Goal: Navigation & Orientation: Understand site structure

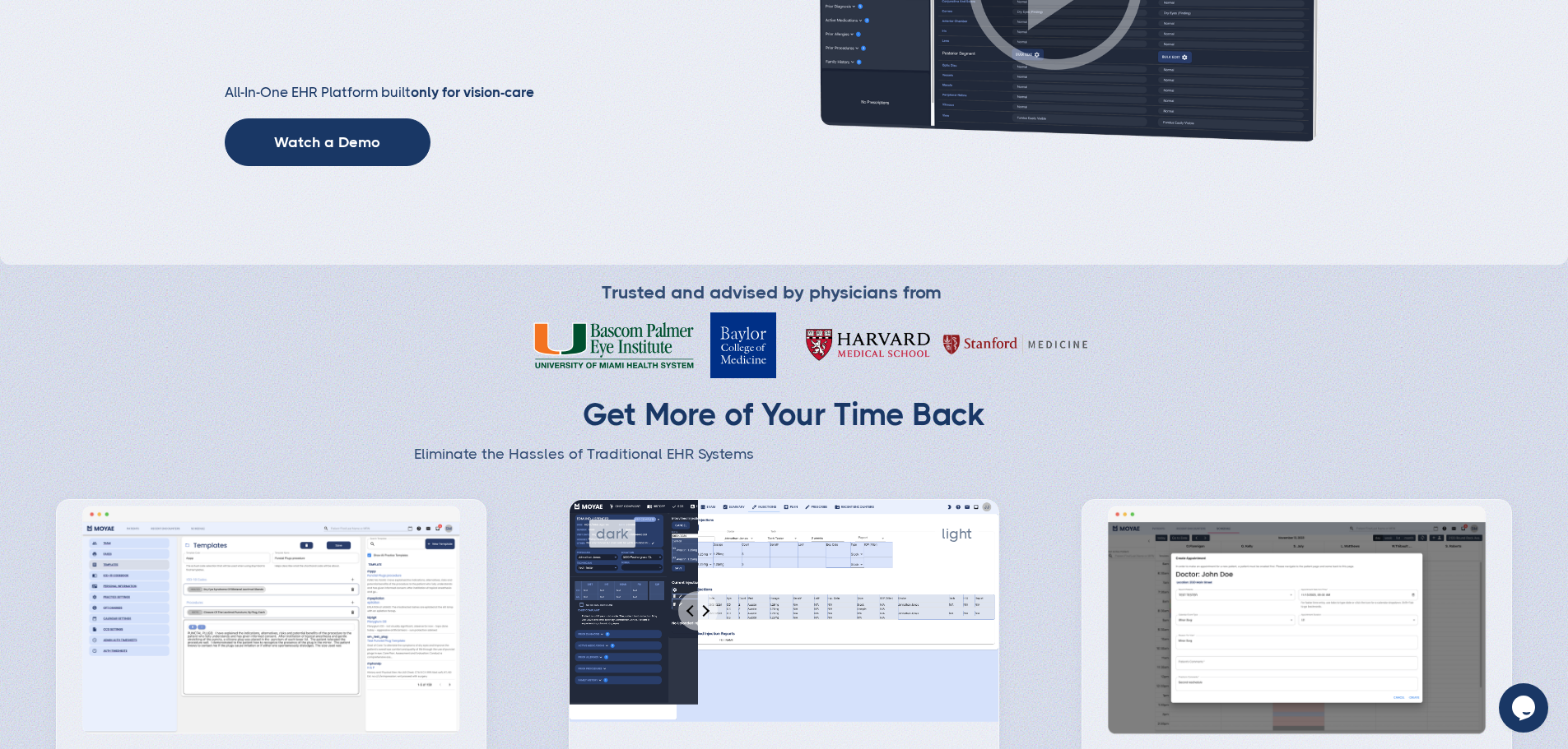
scroll to position [576, 0]
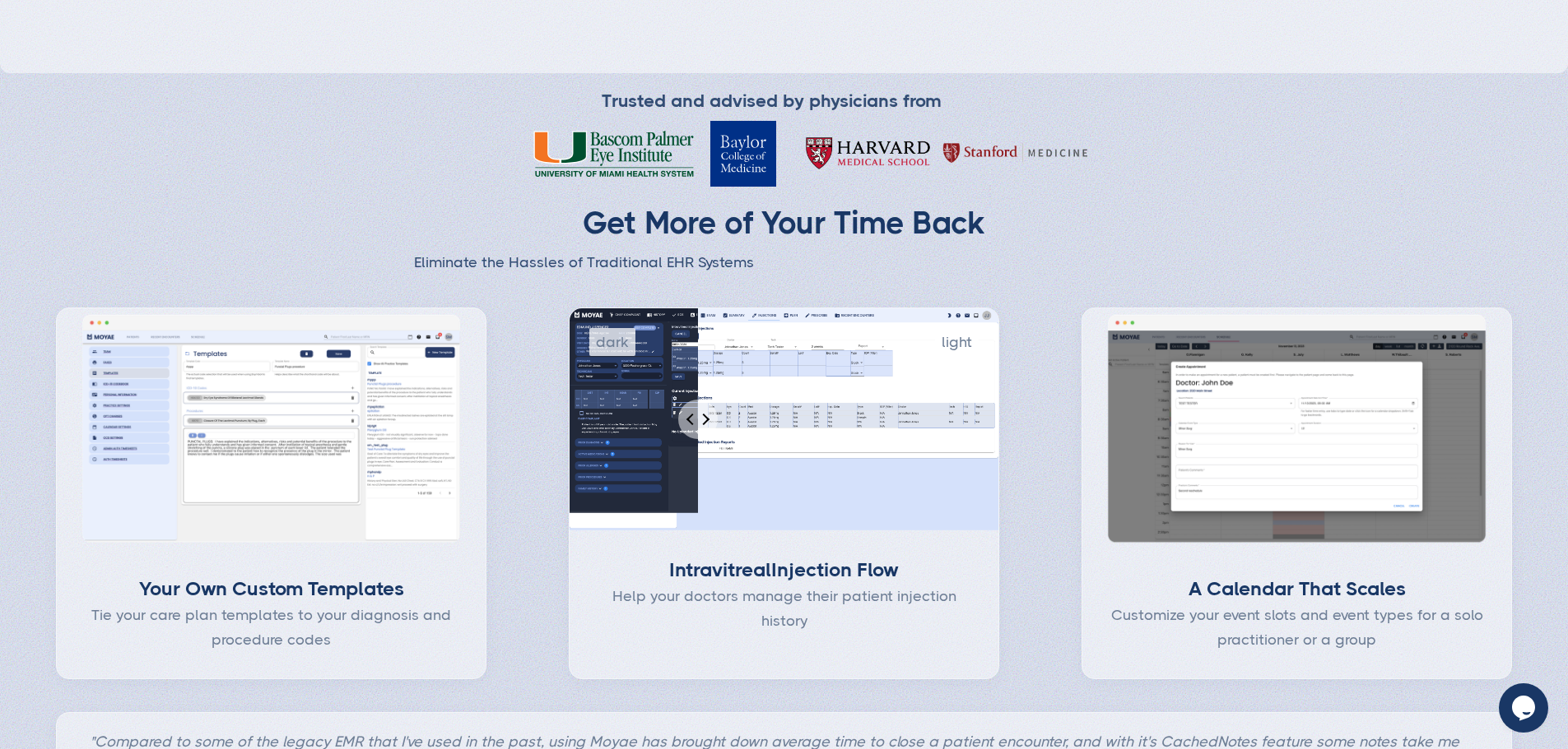
type input "Subscribe"
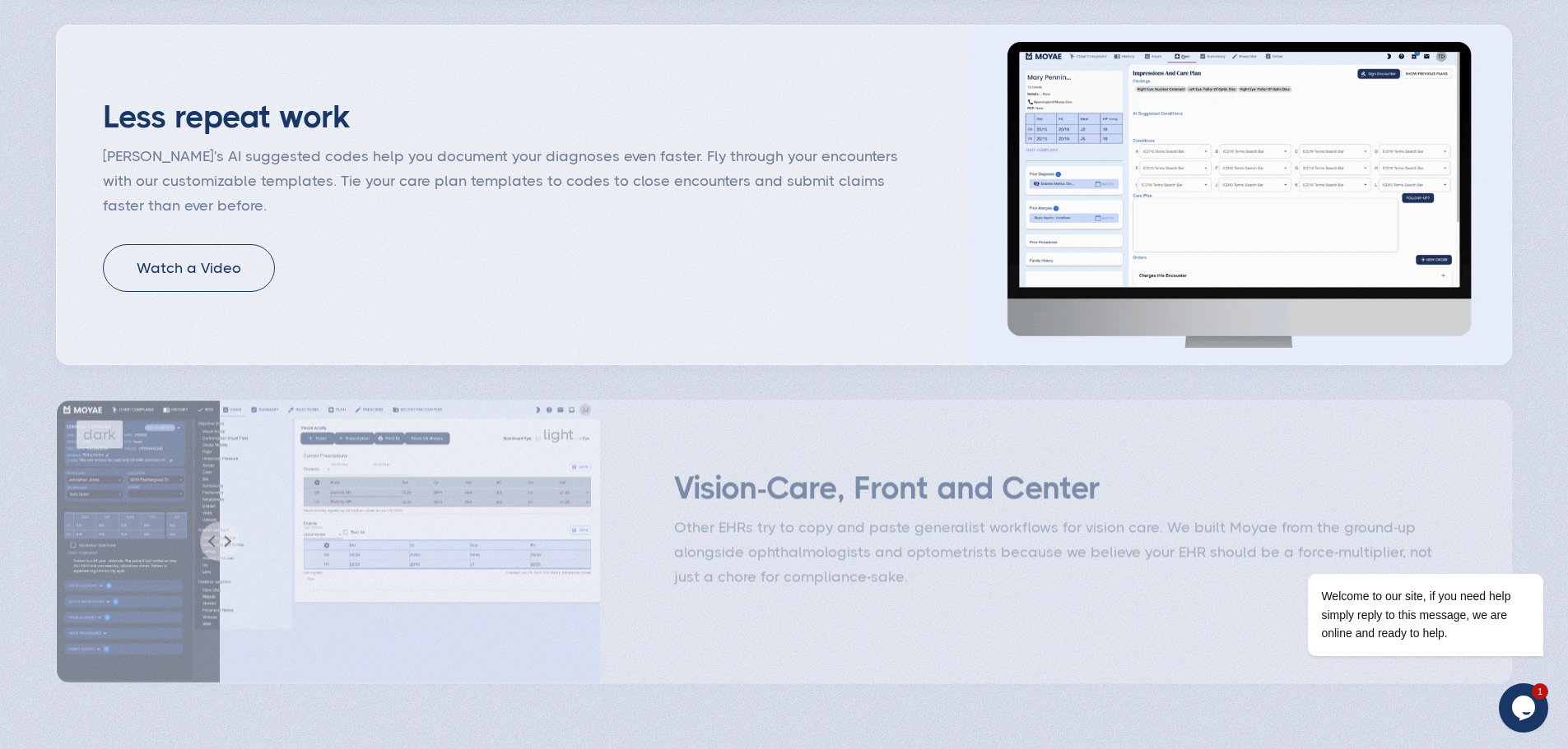
scroll to position [1536, 0]
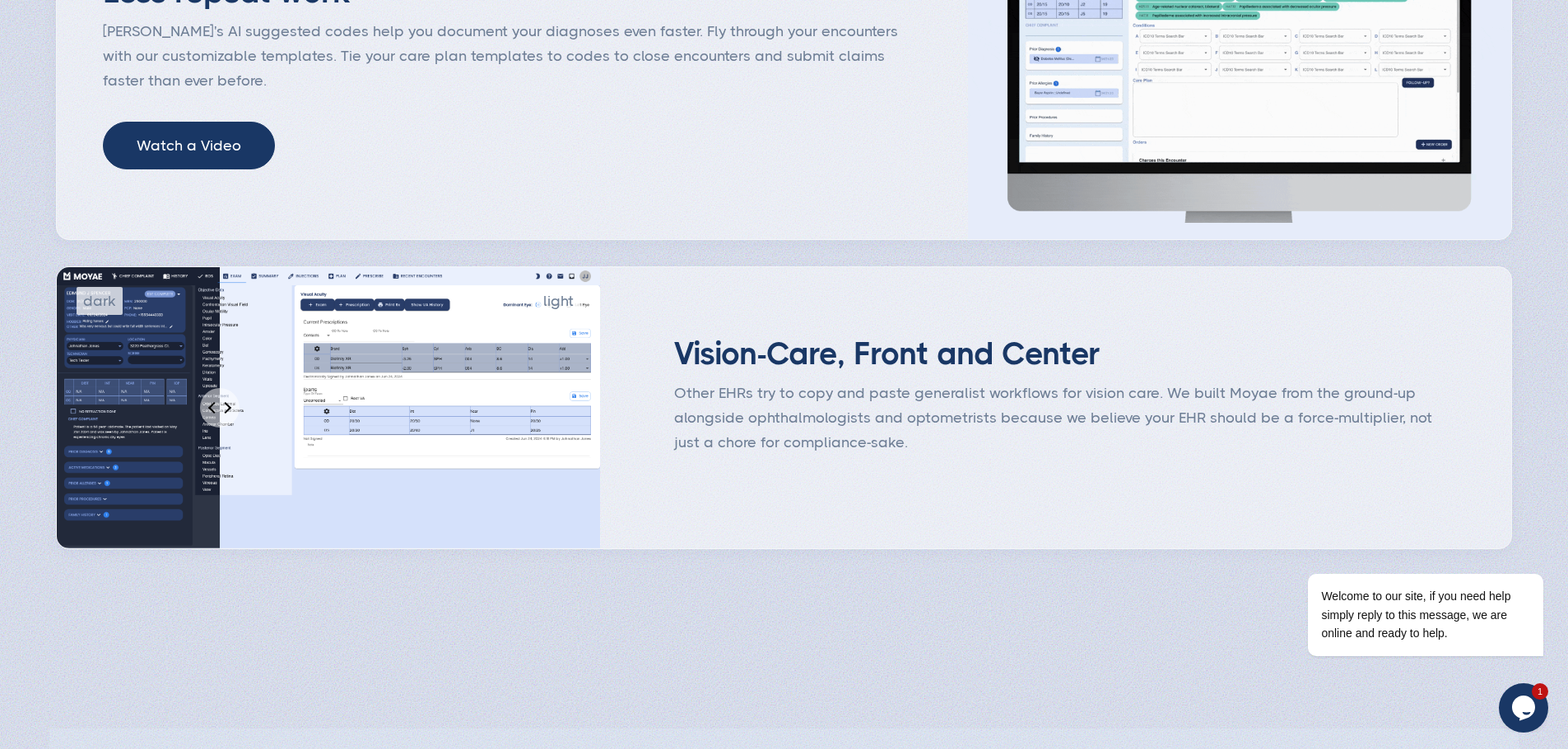
click at [214, 170] on link "Watch a Video" at bounding box center [188, 146] width 172 height 48
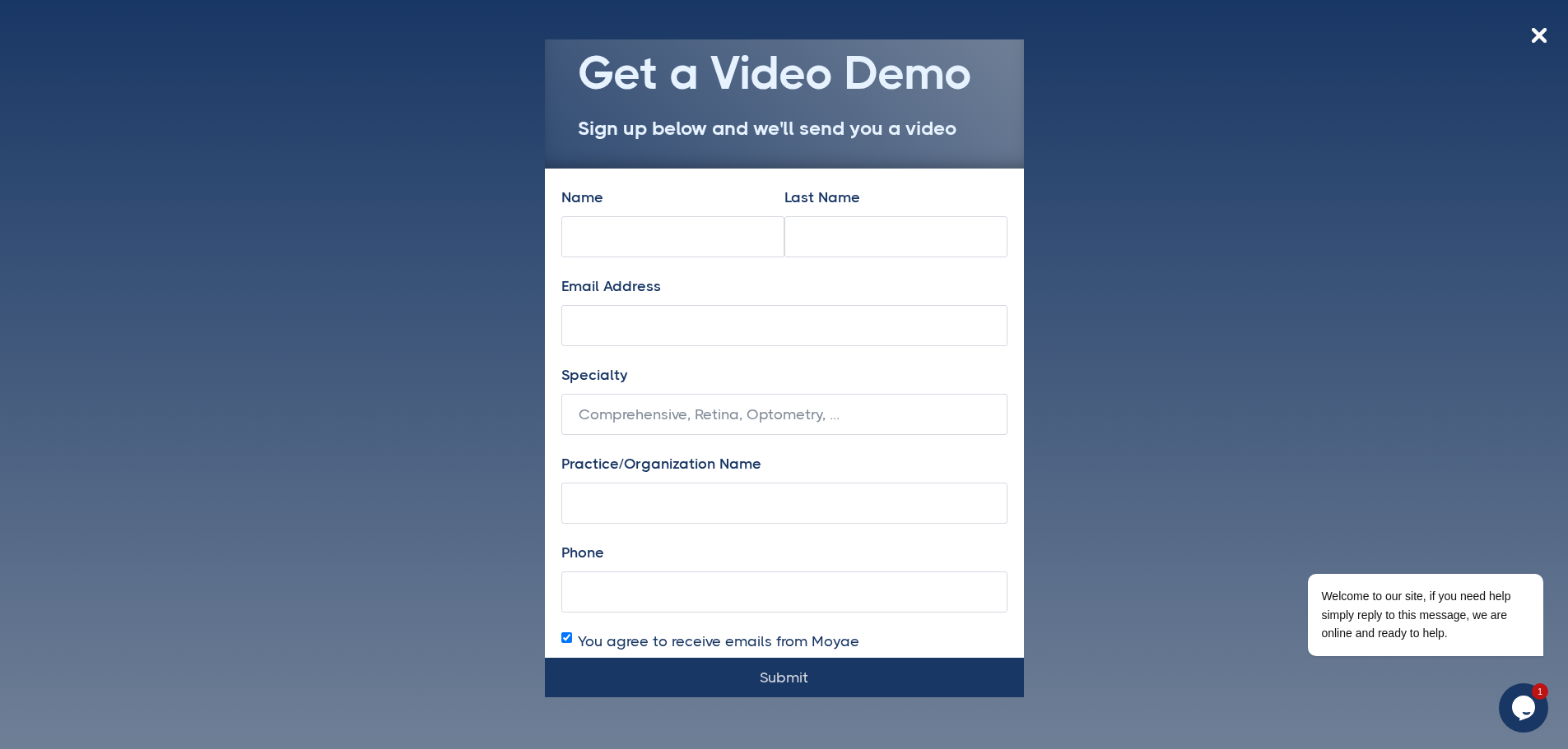
drag, startPoint x: 1545, startPoint y: 38, endPoint x: 1536, endPoint y: 42, distance: 9.8
click at [1546, 37] on img at bounding box center [1538, 35] width 15 height 15
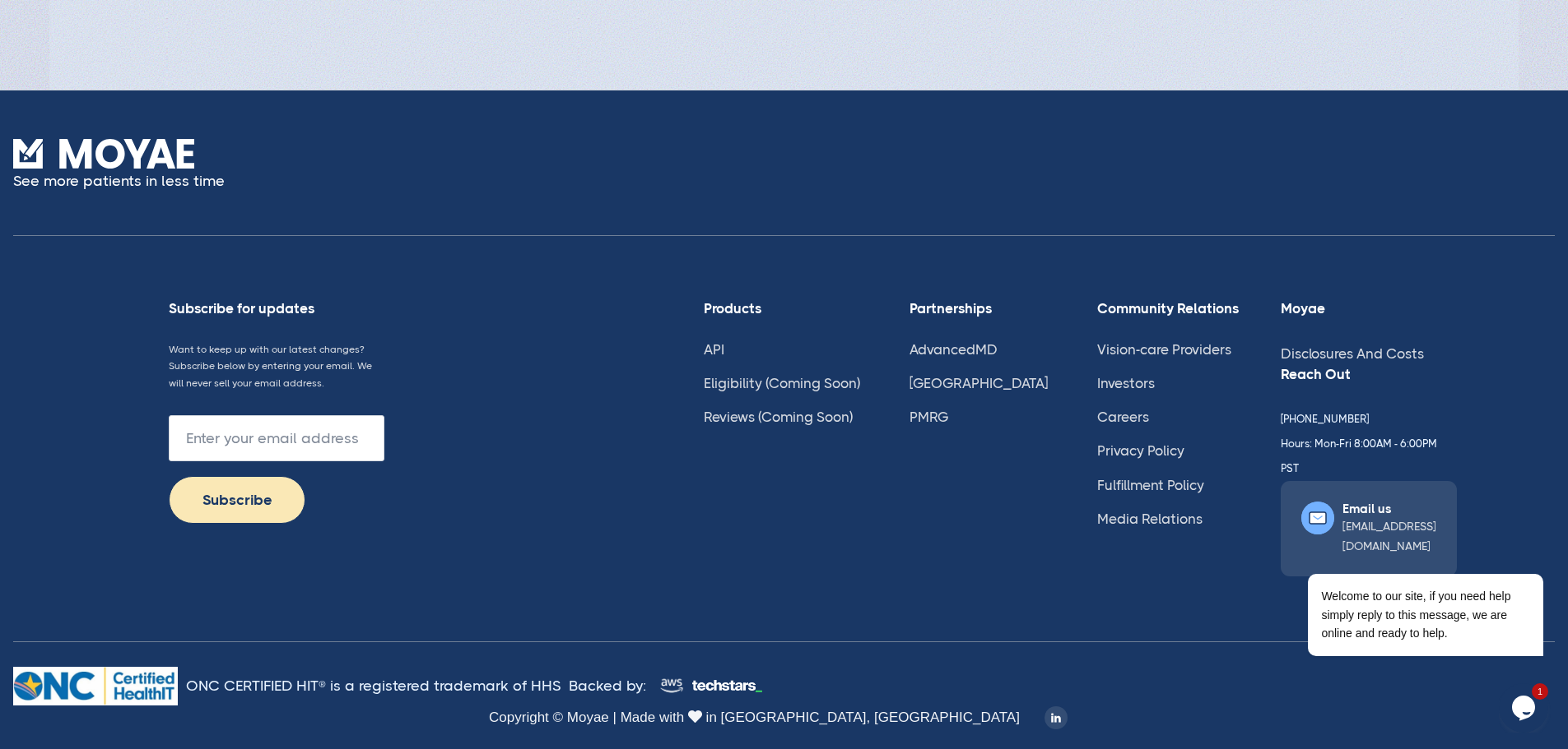
scroll to position [4472, 0]
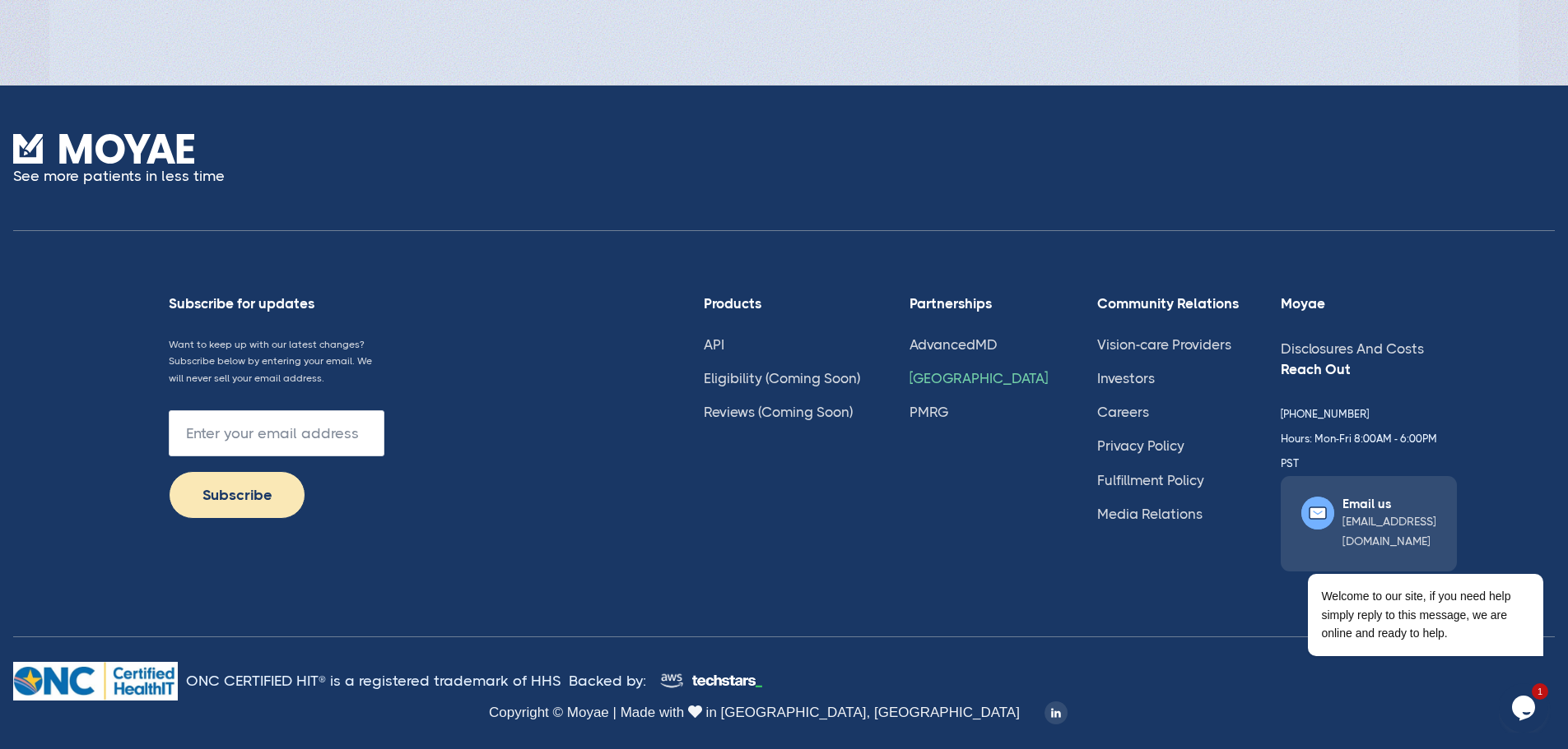
click at [995, 386] on link "[GEOGRAPHIC_DATA]" at bounding box center [978, 378] width 138 height 17
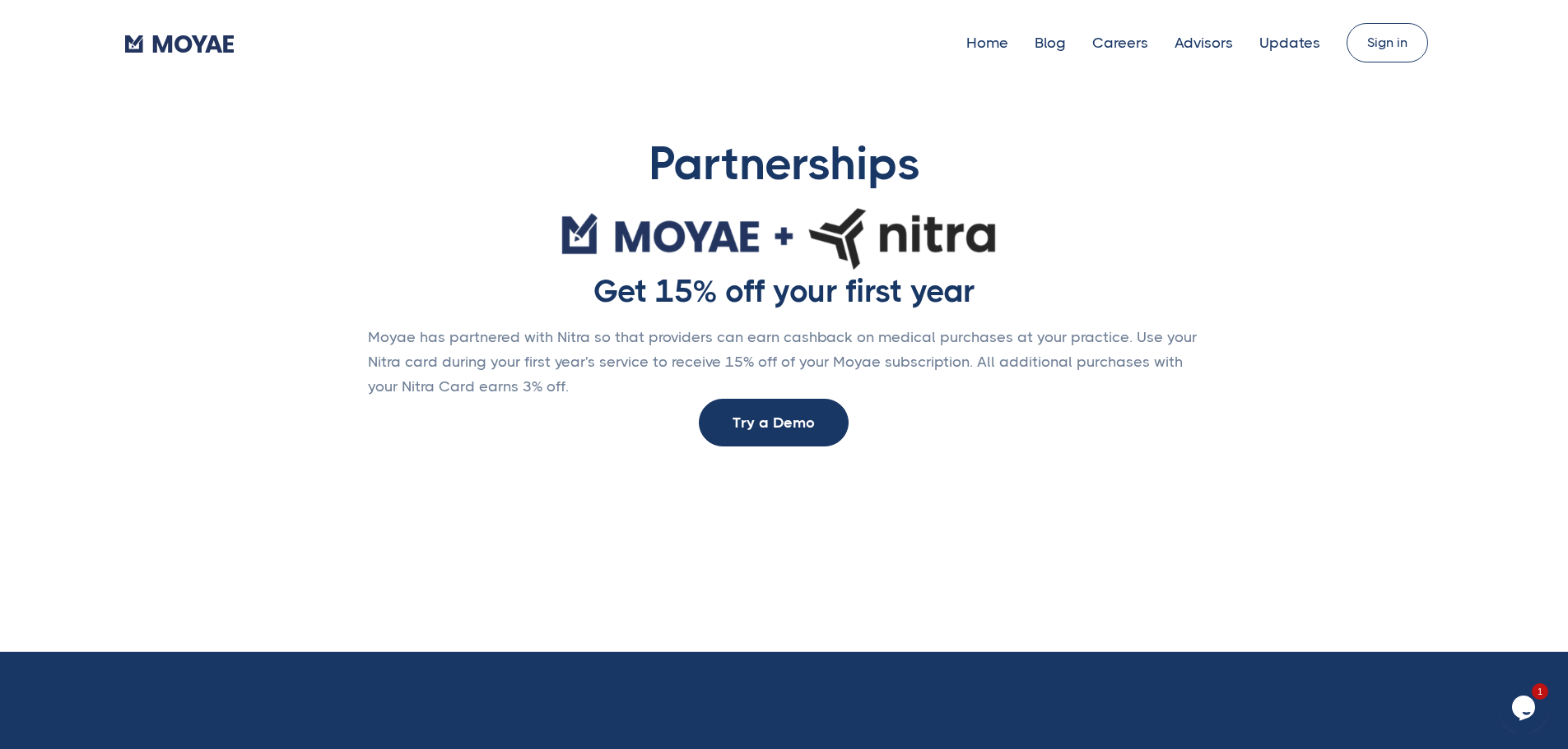
type input "Subscribe"
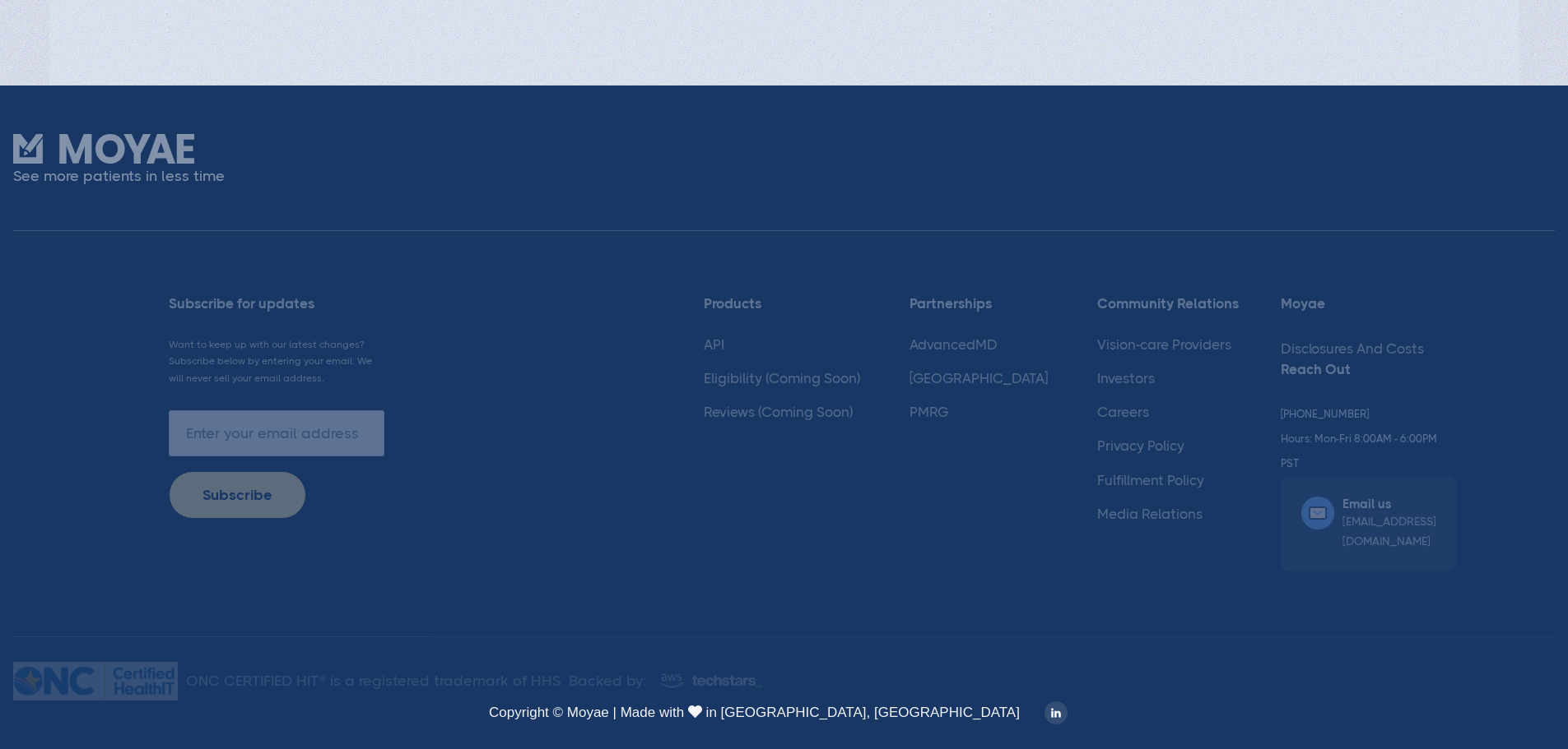
type input "Loading..."
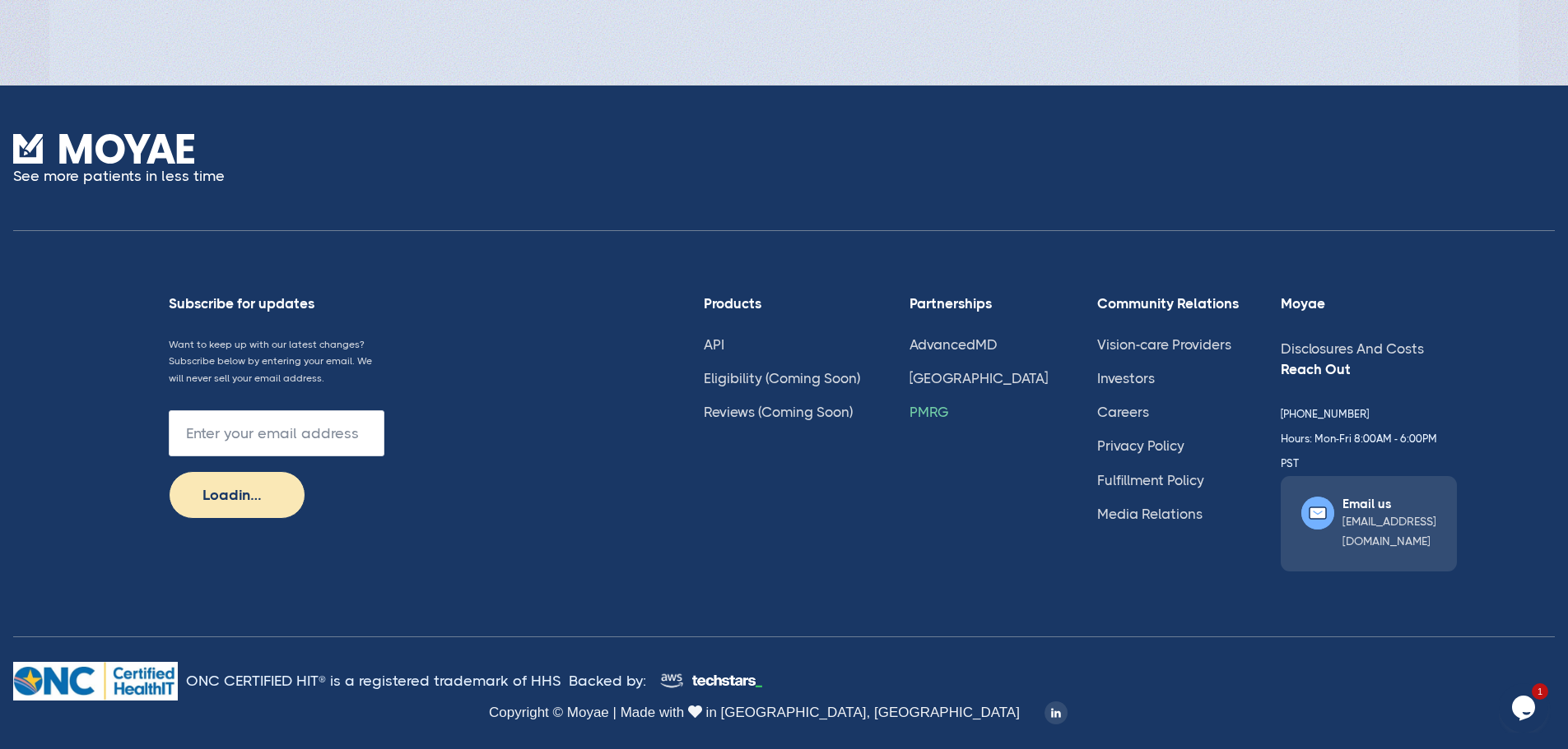
click at [948, 421] on link "PMRG" at bounding box center [928, 412] width 39 height 17
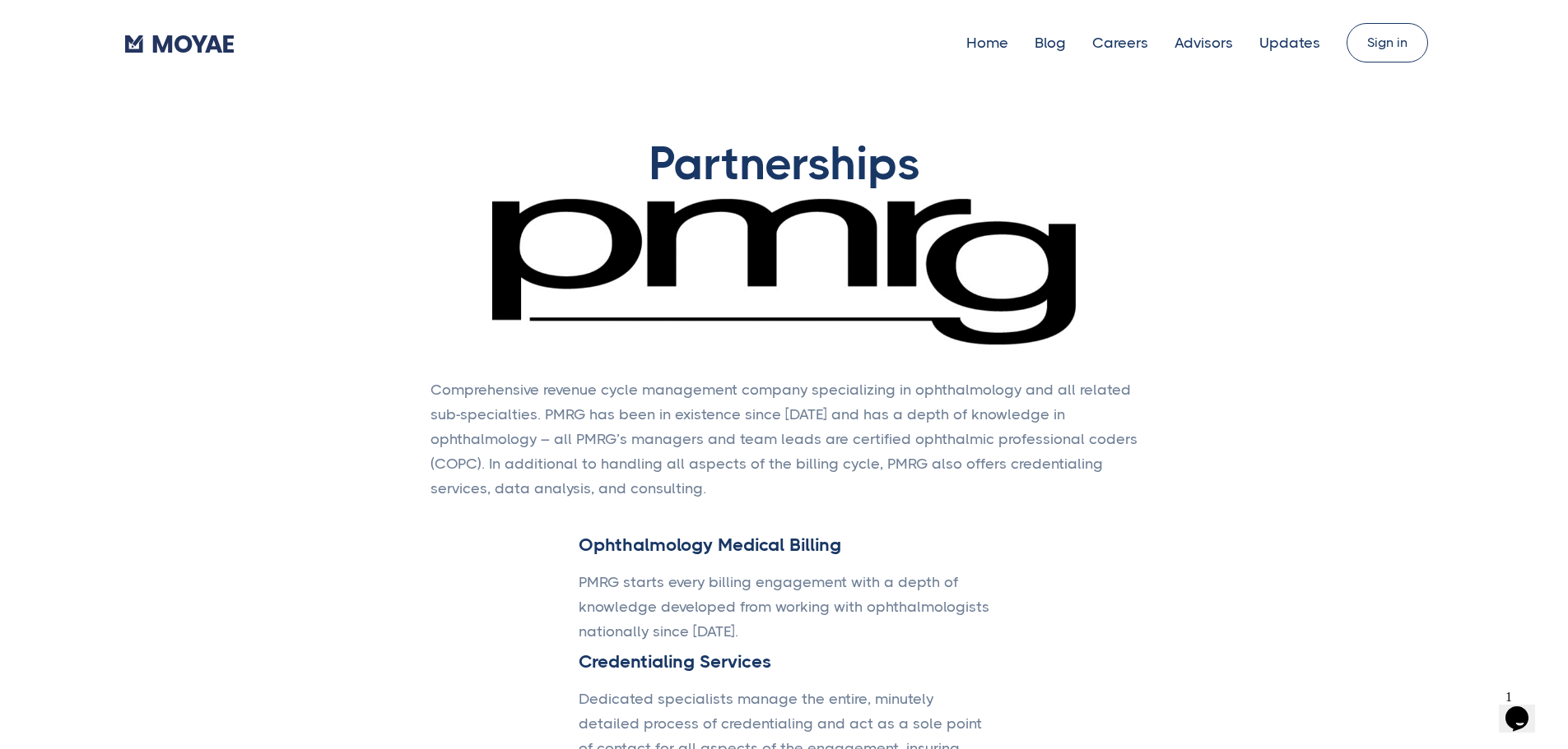
type input "Subscribe"
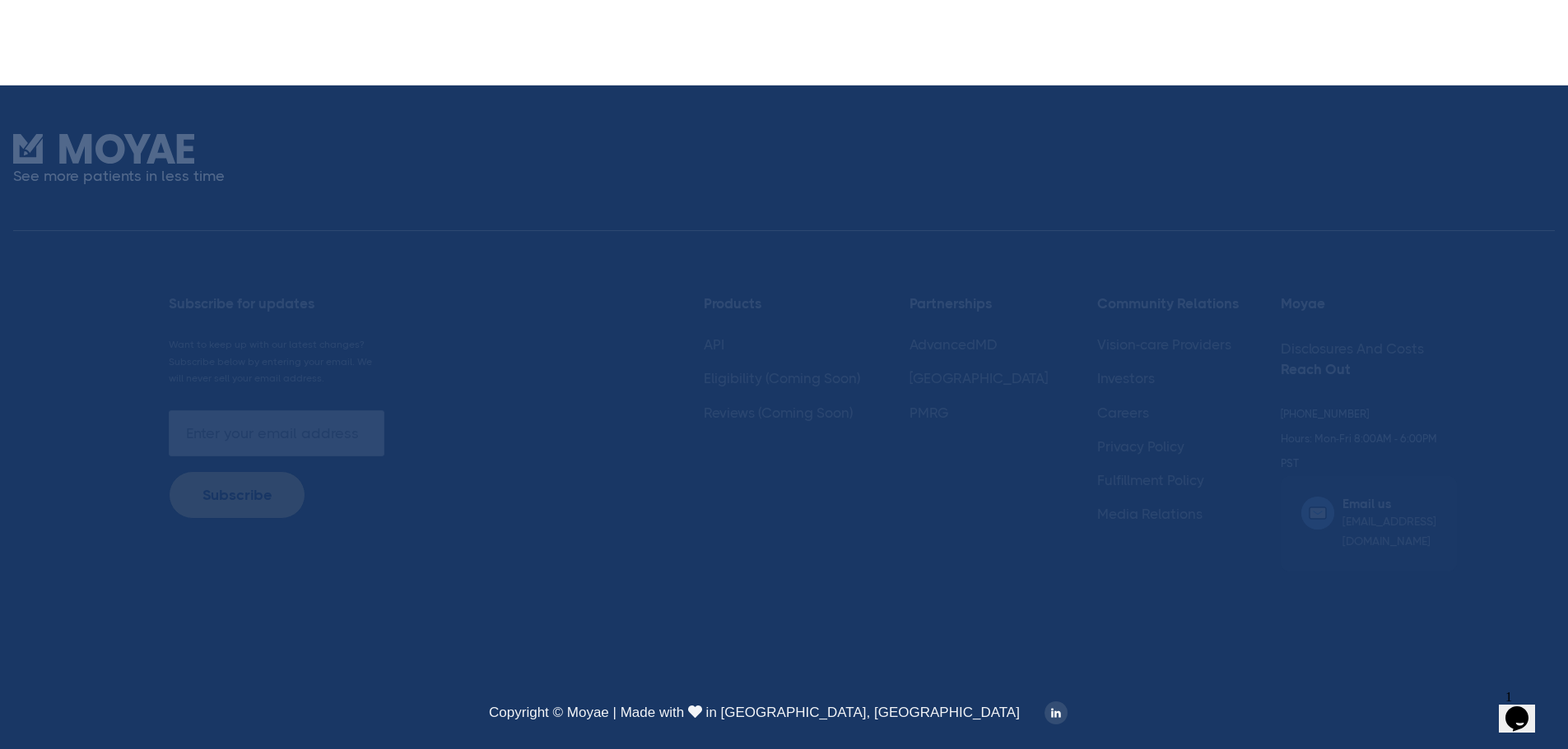
scroll to position [1128, 0]
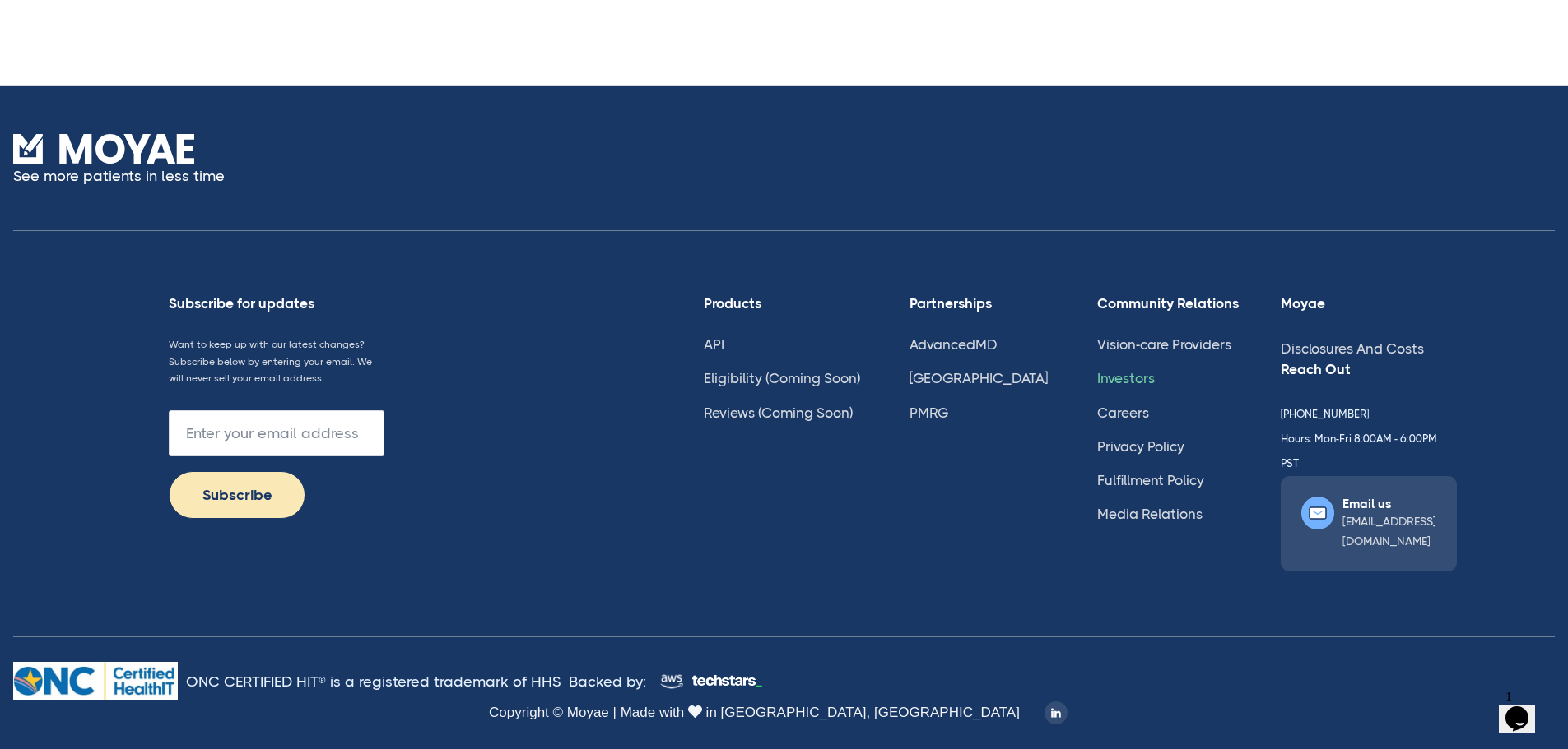
click at [1143, 386] on link "Investors" at bounding box center [1126, 378] width 57 height 17
type input "Subscribe"
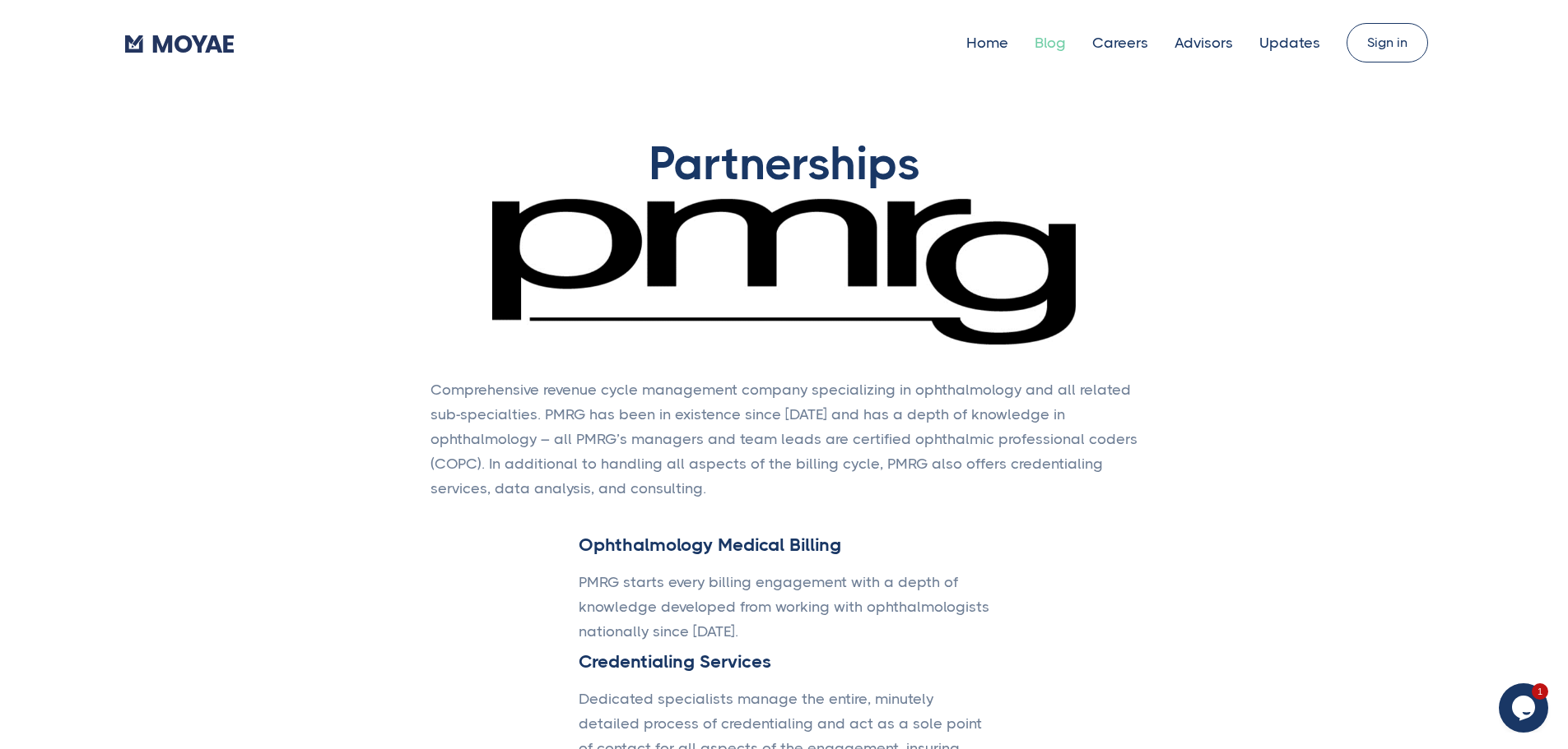
click at [1035, 48] on link "Blog" at bounding box center [1050, 42] width 31 height 17
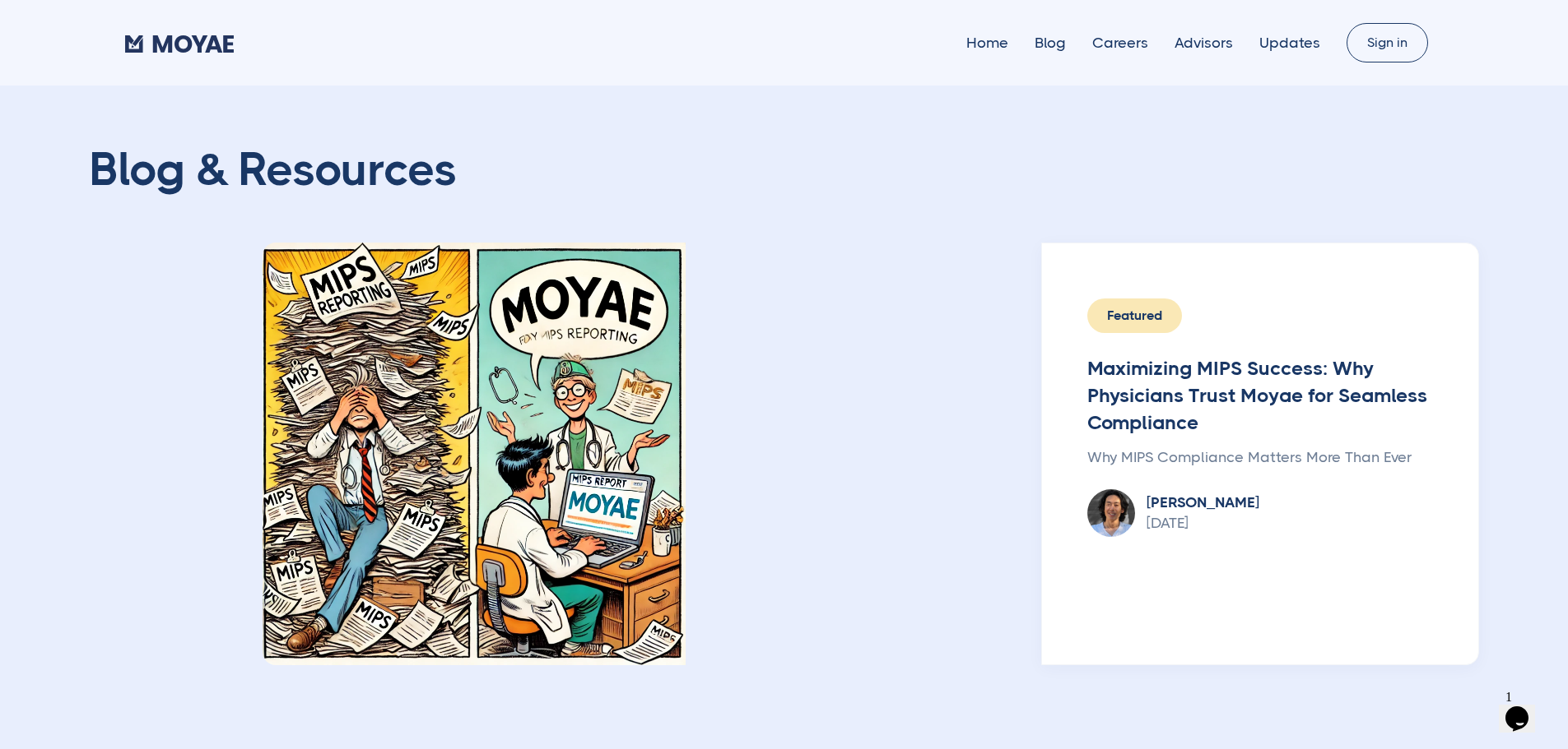
type input "Subscribe"
click at [1259, 42] on link "Updates" at bounding box center [1289, 42] width 61 height 17
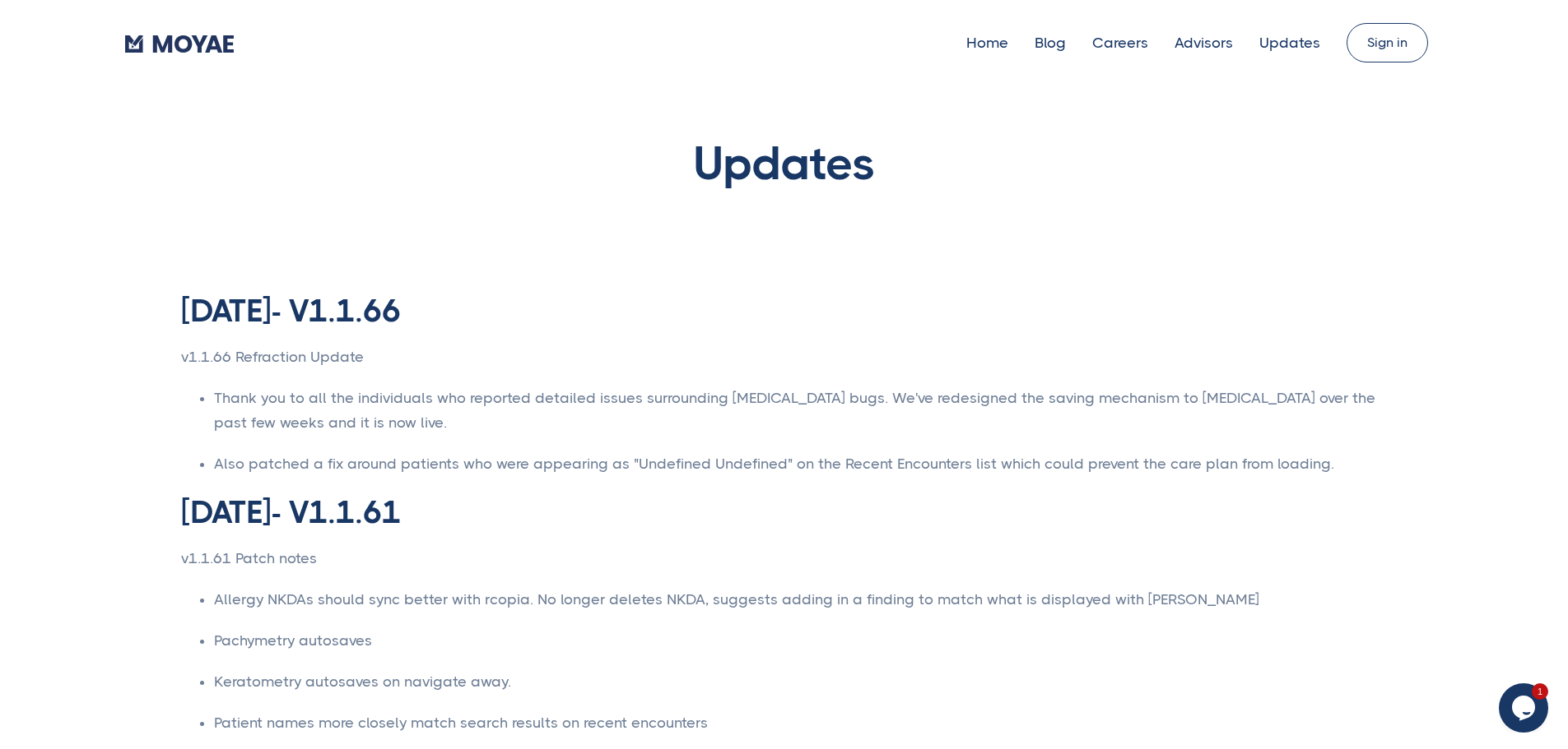
type input "Subscribe"
click at [1181, 50] on link "Advisors" at bounding box center [1203, 42] width 58 height 17
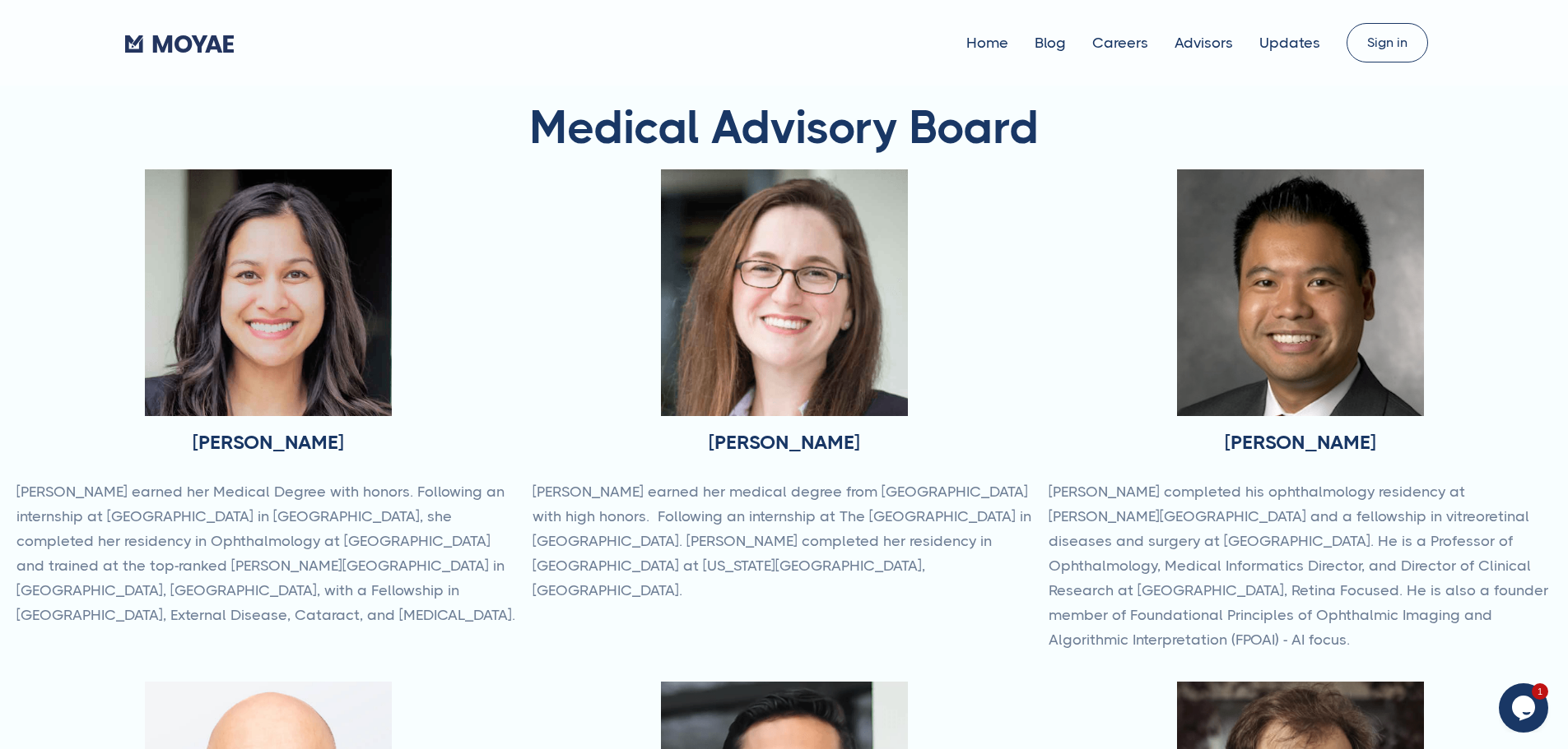
type input "Subscribe"
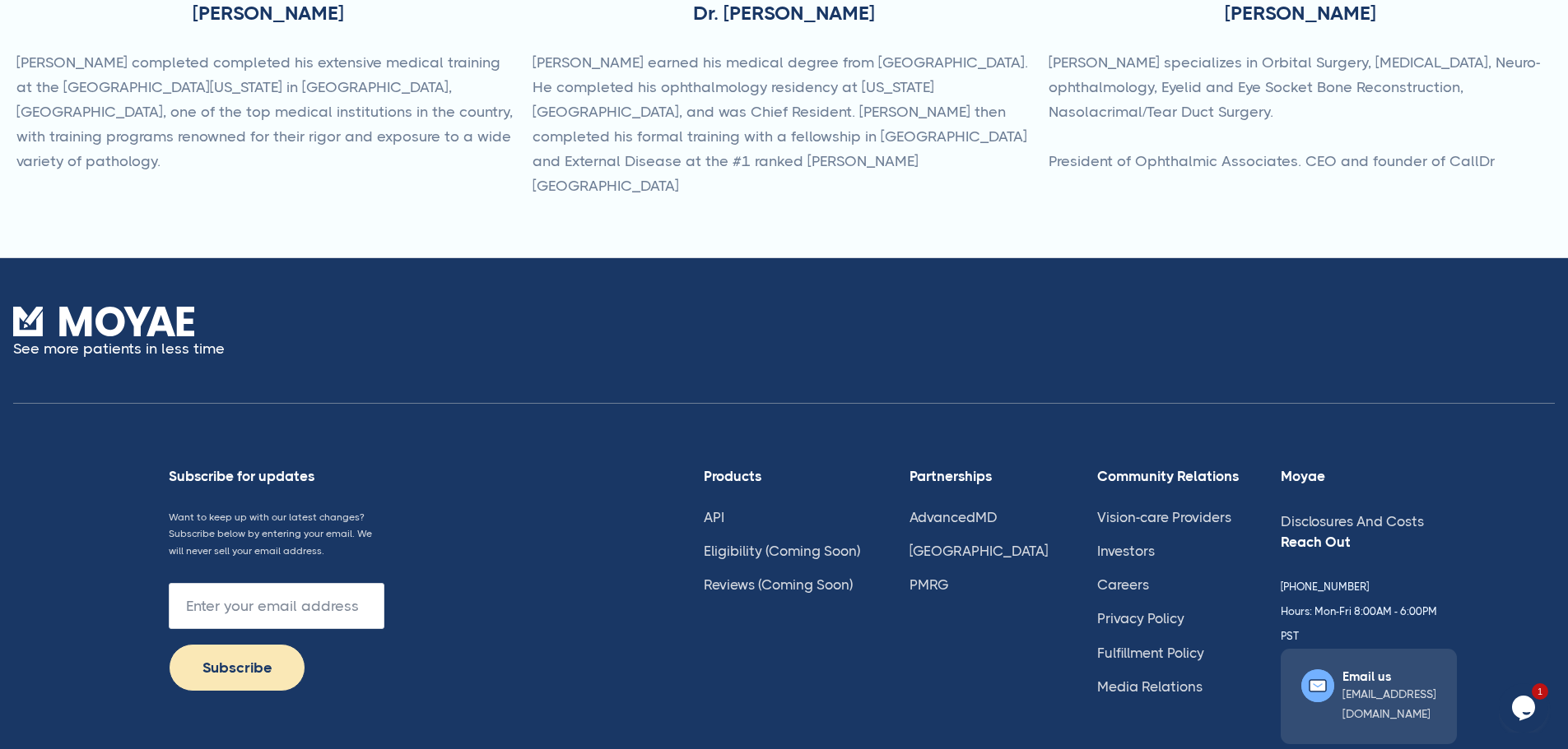
scroll to position [960, 0]
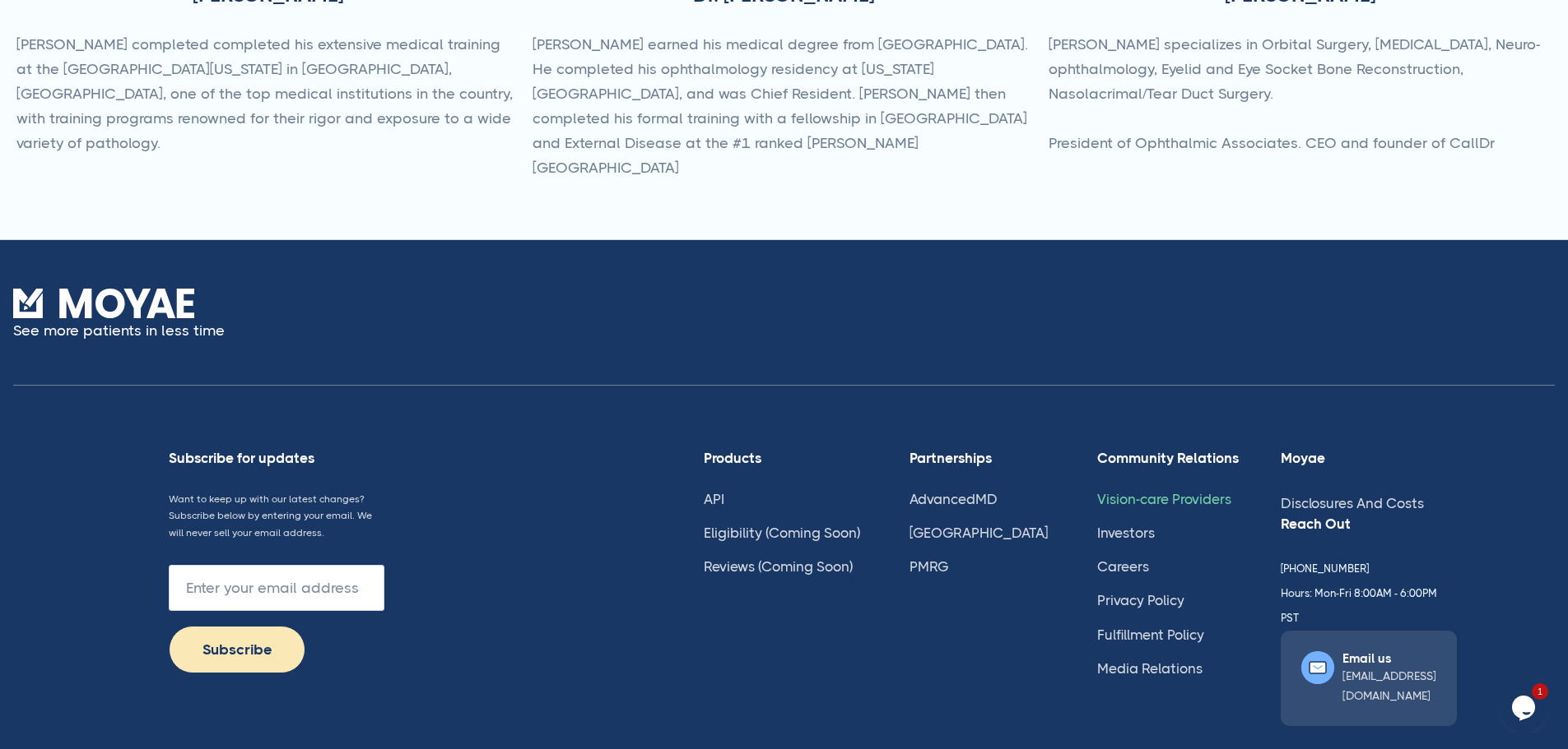
click at [1132, 491] on link "Vision-care Providers" at bounding box center [1164, 499] width 134 height 17
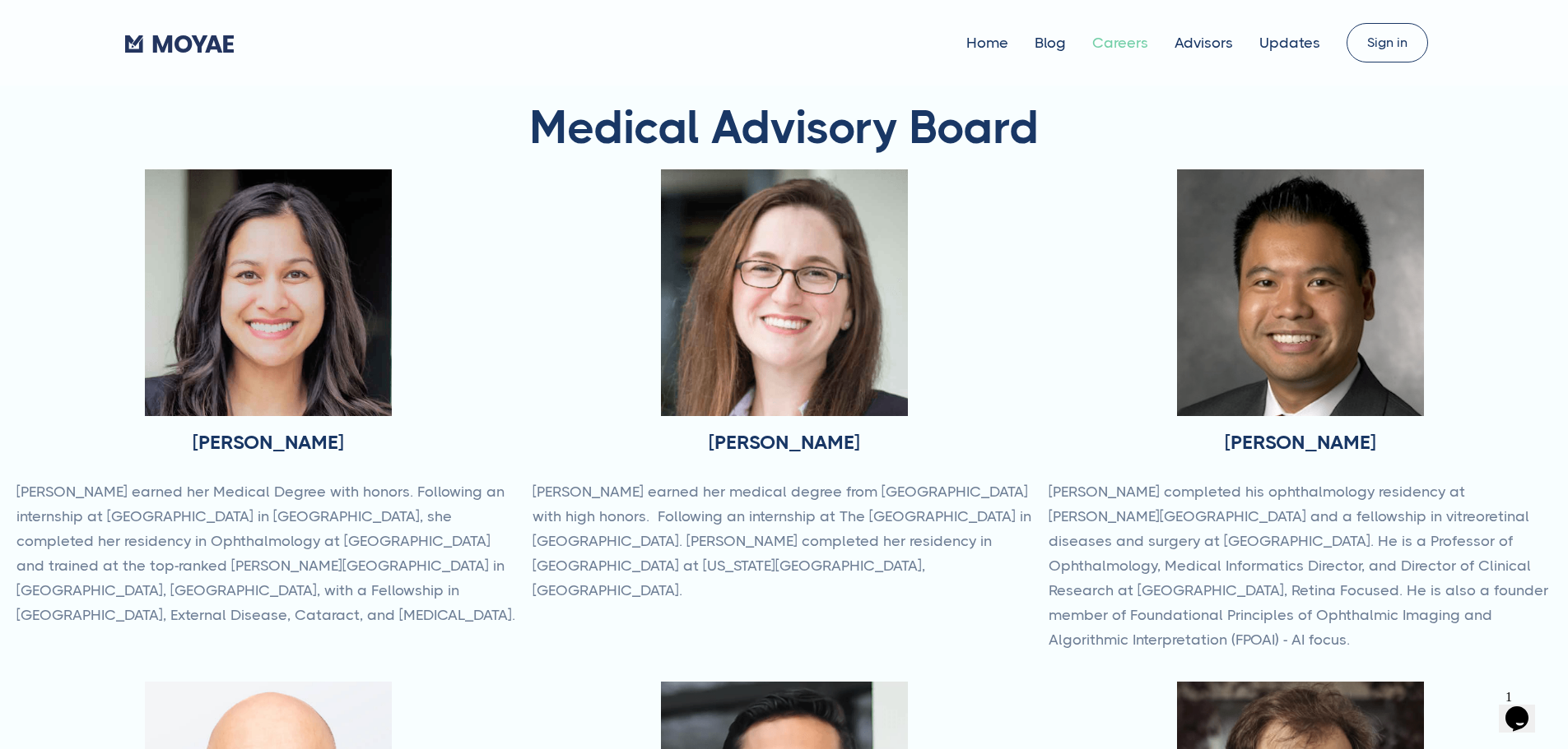
type input "Subscribe"
click at [1092, 50] on link "Careers" at bounding box center [1119, 42] width 56 height 17
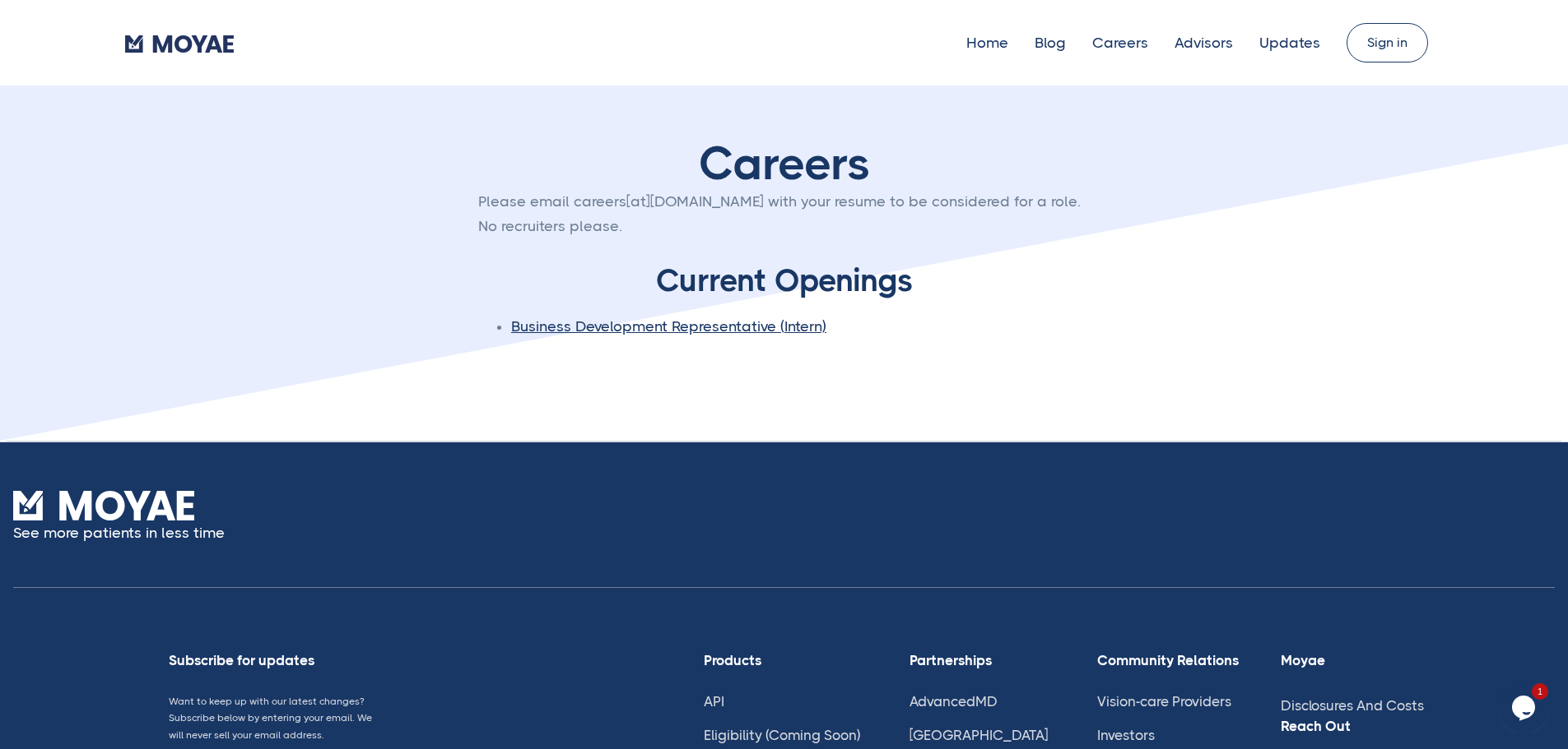
type input "Subscribe"
click at [974, 42] on link "Home" at bounding box center [987, 42] width 42 height 17
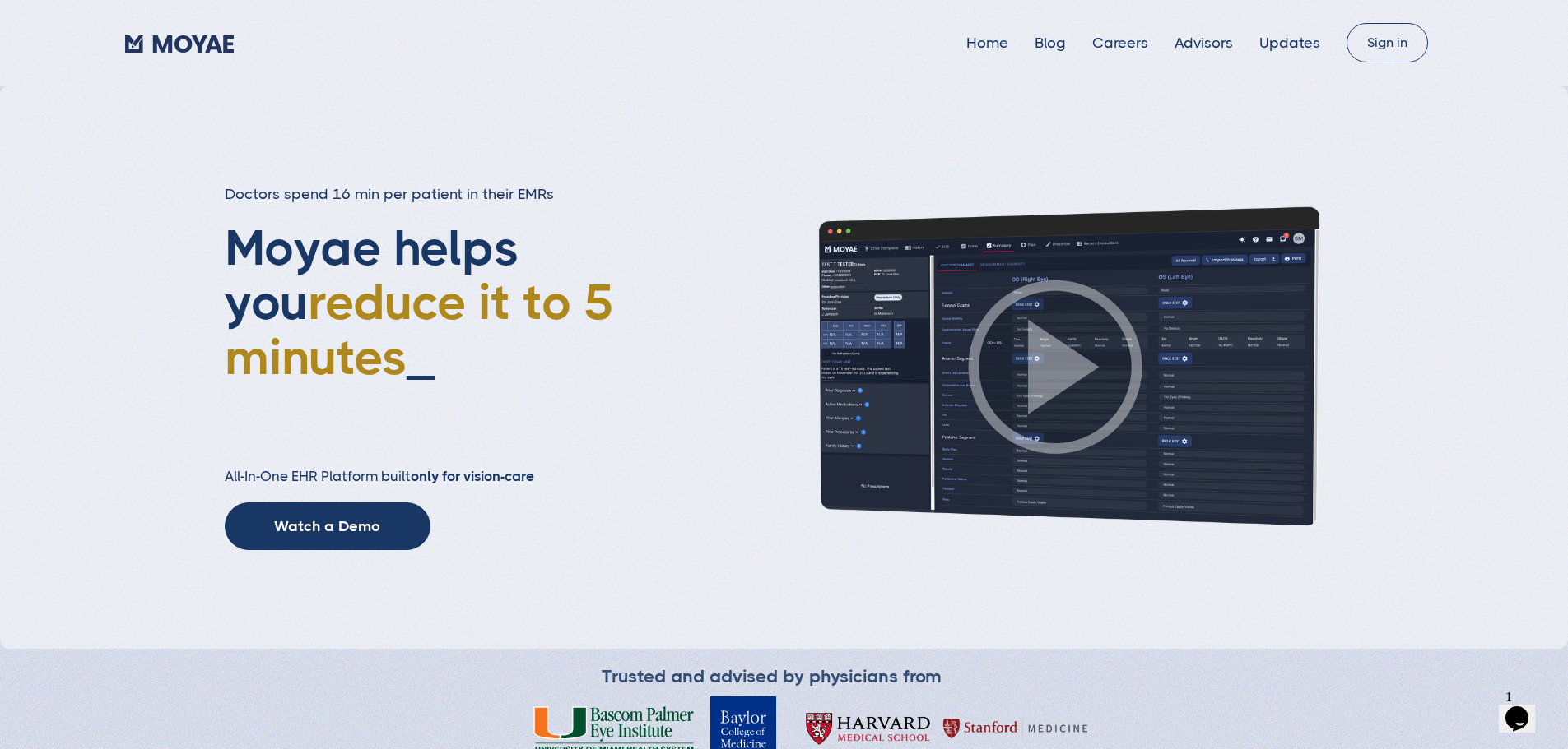
type input "Subscribe"
